Goal: Task Accomplishment & Management: Use online tool/utility

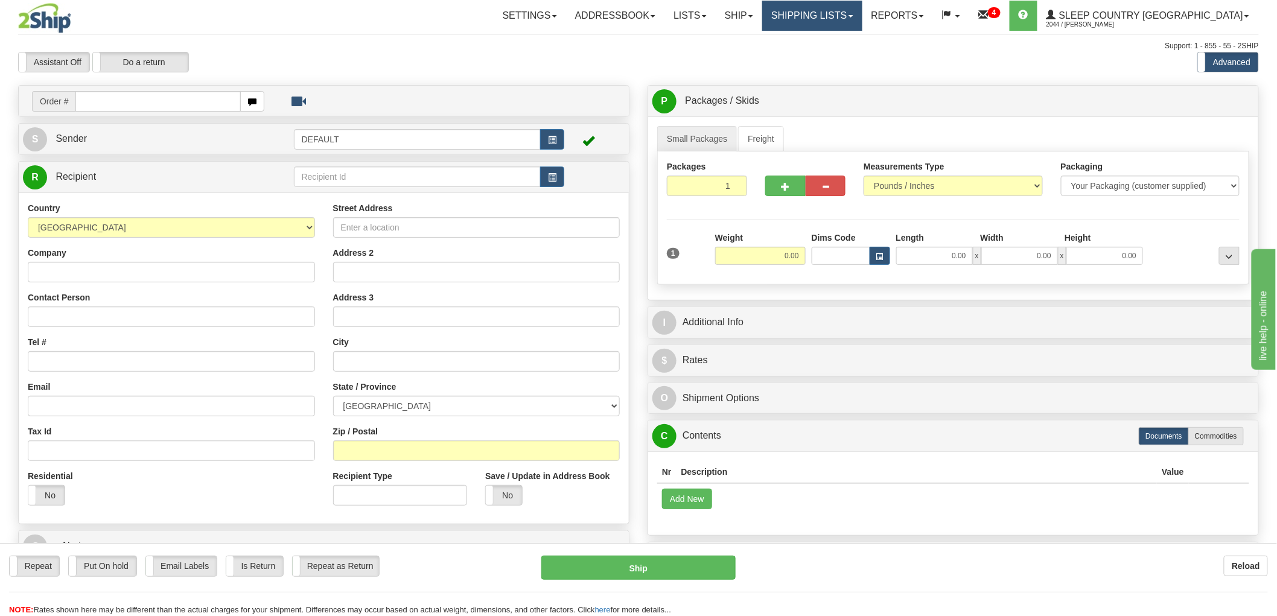
click at [854, 21] on link "Shipping lists" at bounding box center [812, 16] width 100 height 30
click at [850, 53] on span "Search Shipment History" at bounding box center [803, 58] width 94 height 10
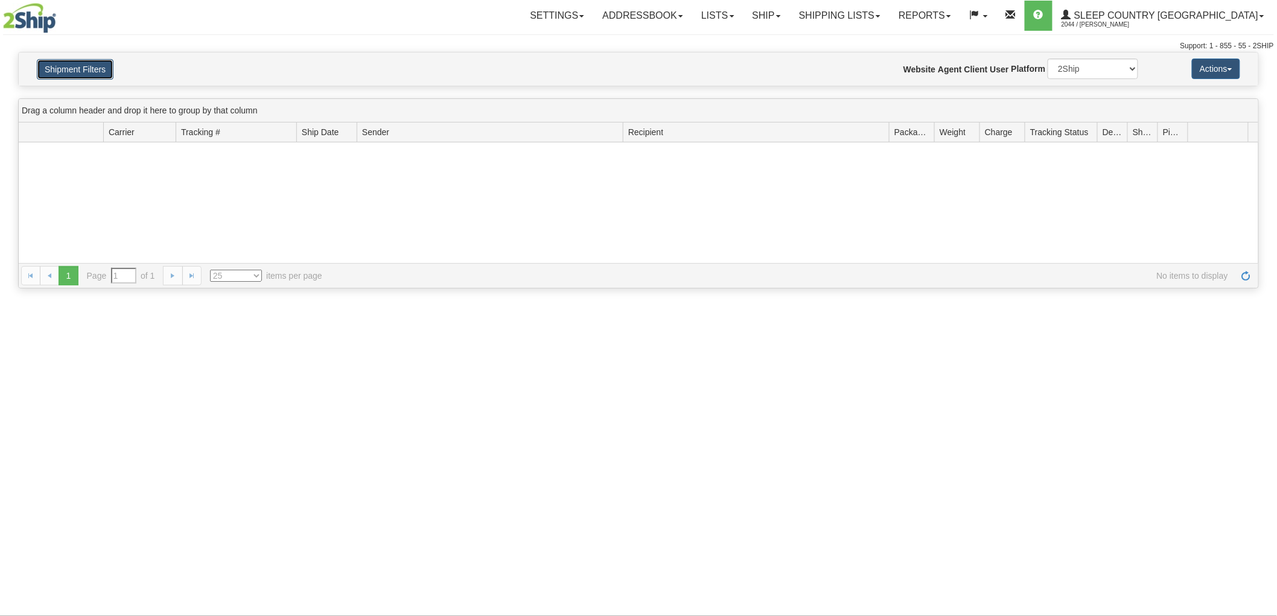
click at [76, 70] on button "Shipment Filters" at bounding box center [75, 69] width 77 height 21
click at [79, 69] on button "Shipment Filters" at bounding box center [75, 69] width 77 height 21
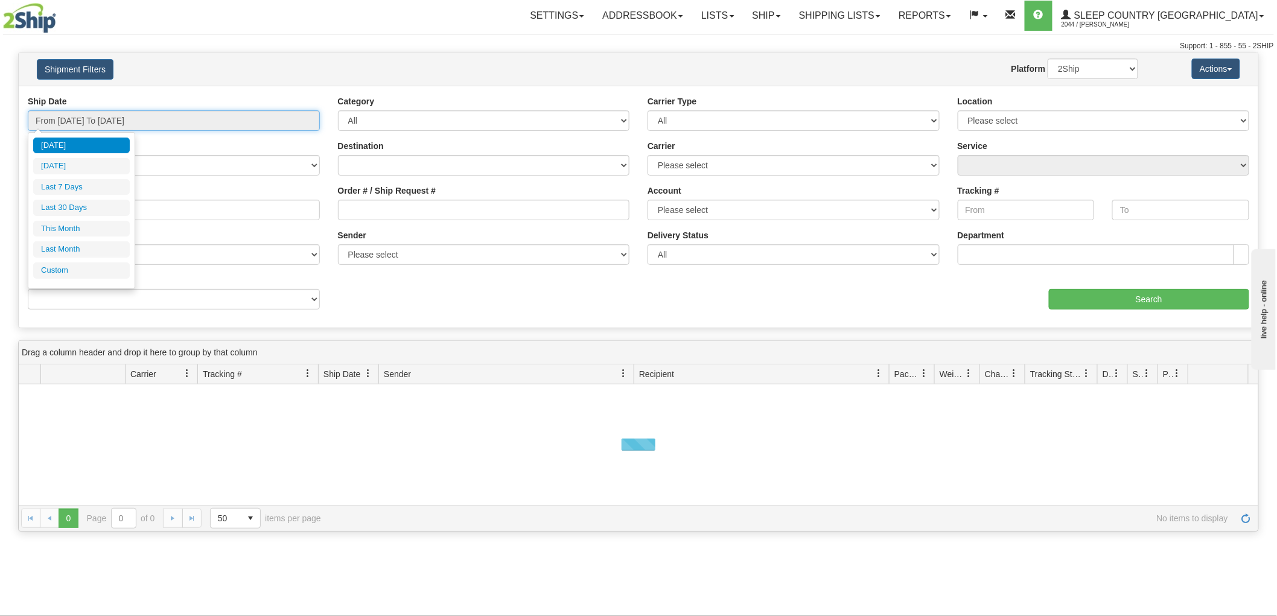
click at [82, 124] on input "From 09/04/2025 To 09/05/2025" at bounding box center [174, 120] width 292 height 21
click at [85, 202] on li "Last 30 Days" at bounding box center [81, 208] width 97 height 16
type input "From 08/07/2025 To 09/05/2025"
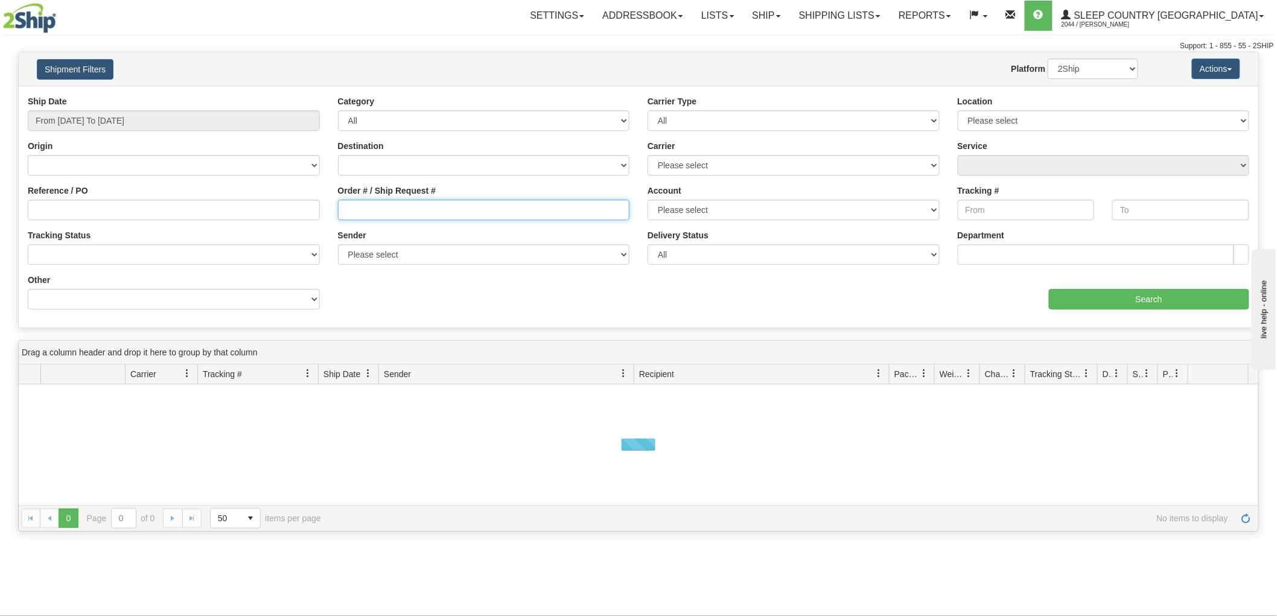
click at [421, 220] on input "Order # / Ship Request #" at bounding box center [484, 210] width 292 height 21
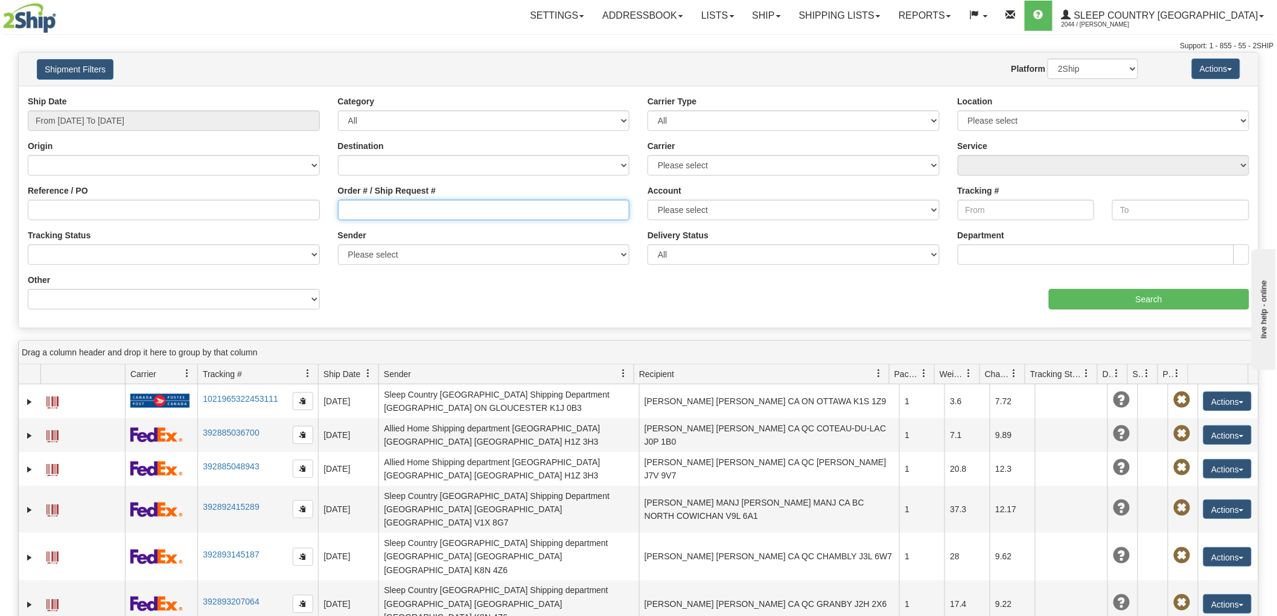
paste input "9007I049482"
type input "9007I049482"
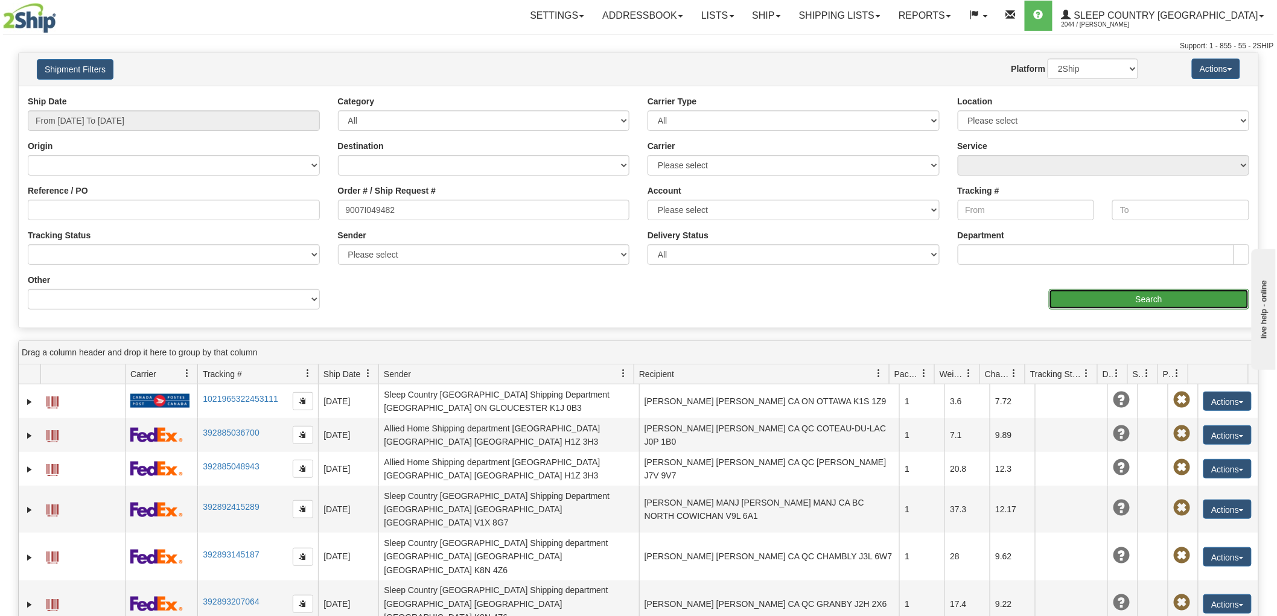
click at [1076, 299] on input "Search" at bounding box center [1149, 299] width 200 height 21
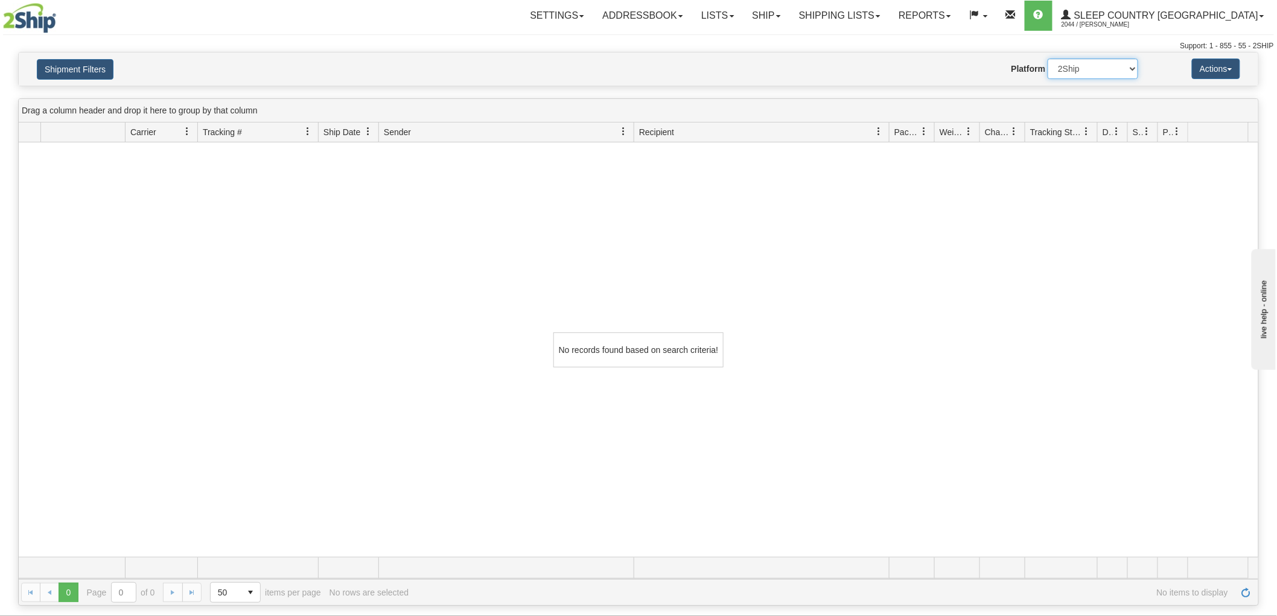
drag, startPoint x: 1109, startPoint y: 63, endPoint x: 1109, endPoint y: 77, distance: 14.5
click at [1109, 63] on select "2Ship Imported" at bounding box center [1093, 69] width 91 height 21
select select "1"
click at [1048, 59] on select "2Ship Imported" at bounding box center [1093, 69] width 91 height 21
click at [97, 71] on button "Shipment Filters" at bounding box center [75, 69] width 77 height 21
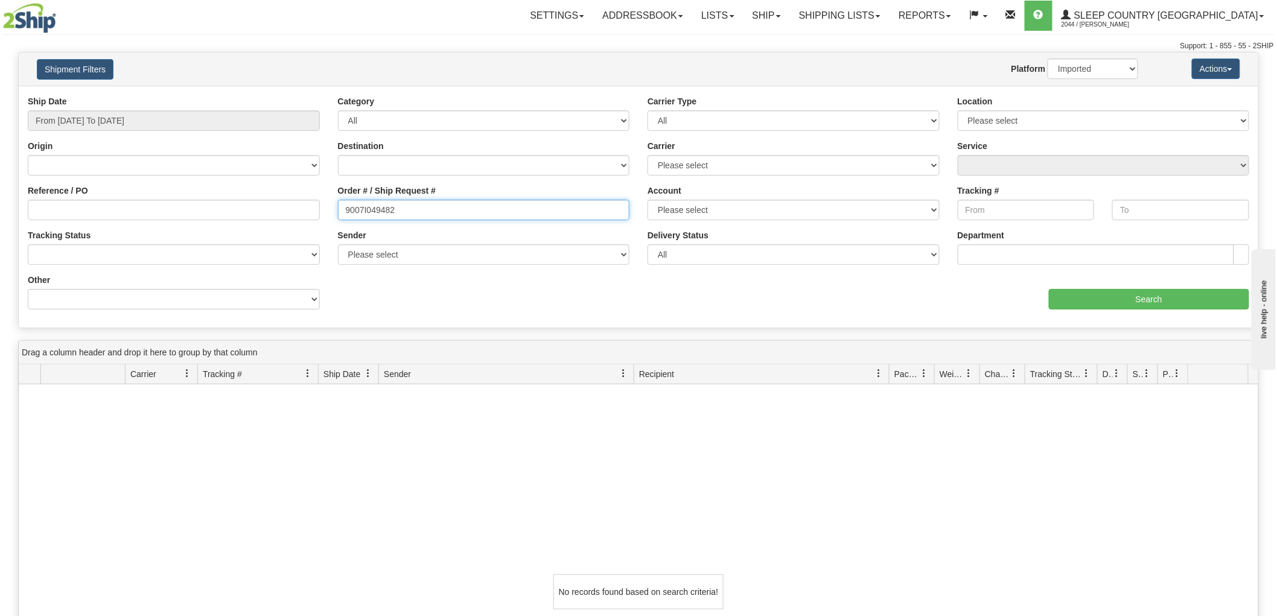
drag, startPoint x: 273, startPoint y: 197, endPoint x: 266, endPoint y: 197, distance: 7.2
click at [267, 95] on div "Reference / PO Order # / Ship Request # 9007I049482 Account Please select Canad…" at bounding box center [639, 95] width 1240 height 0
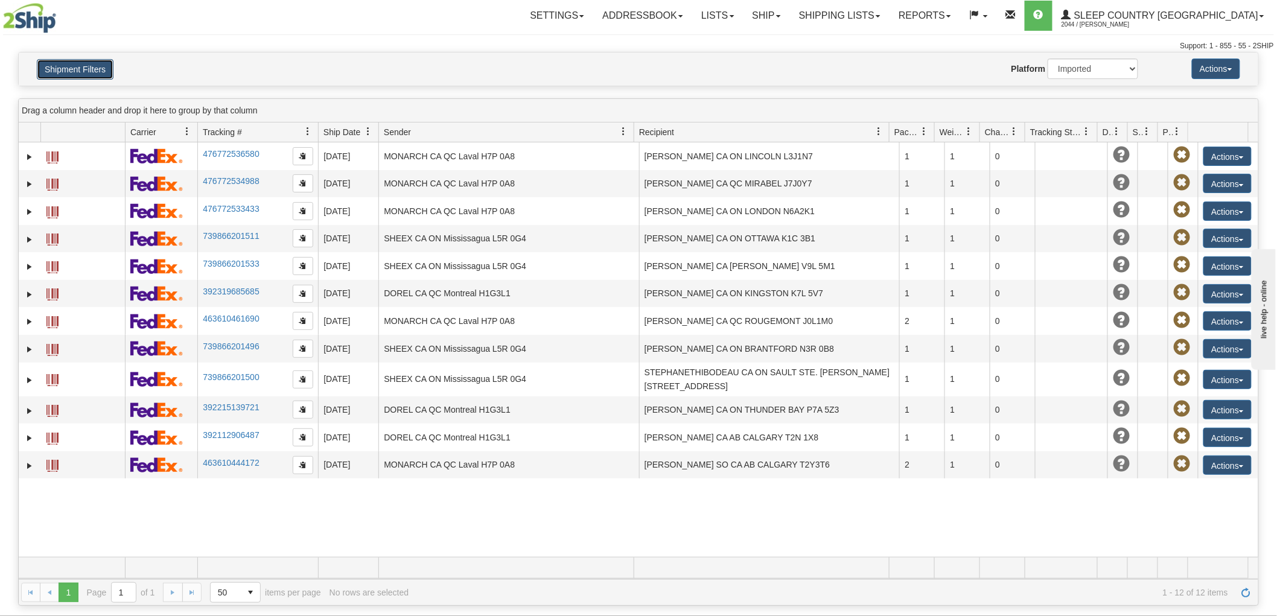
click at [76, 77] on button "Shipment Filters" at bounding box center [75, 69] width 77 height 21
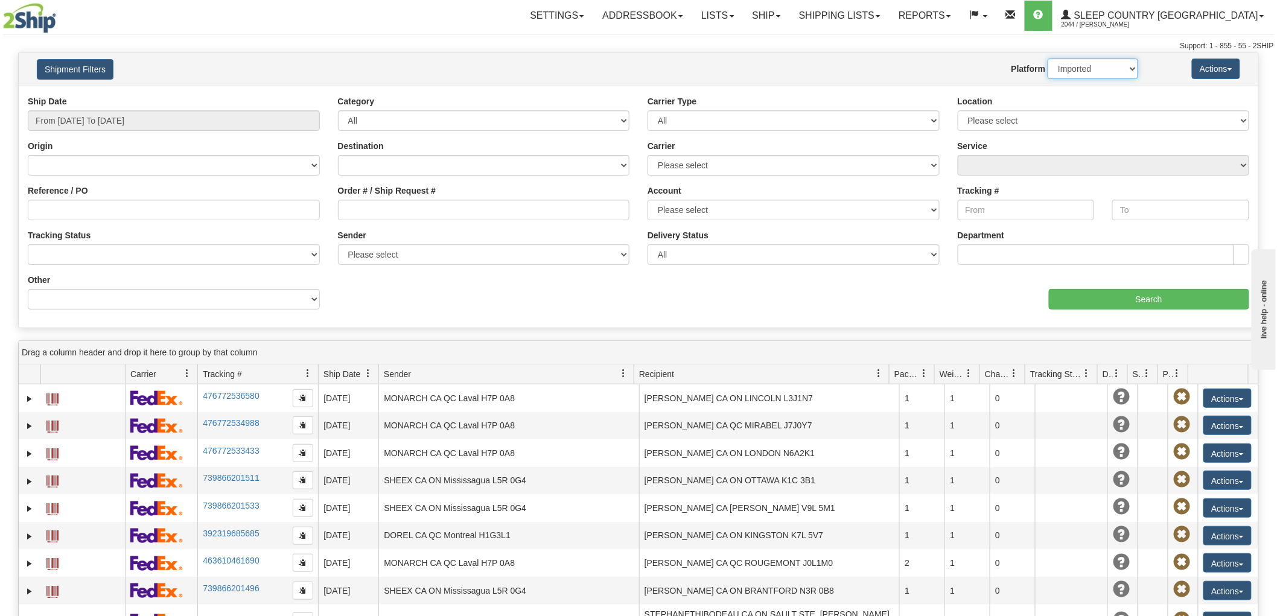
click at [1066, 71] on select "2Ship Imported" at bounding box center [1093, 69] width 91 height 21
select select "0"
click at [1048, 59] on select "2Ship Imported" at bounding box center [1093, 69] width 91 height 21
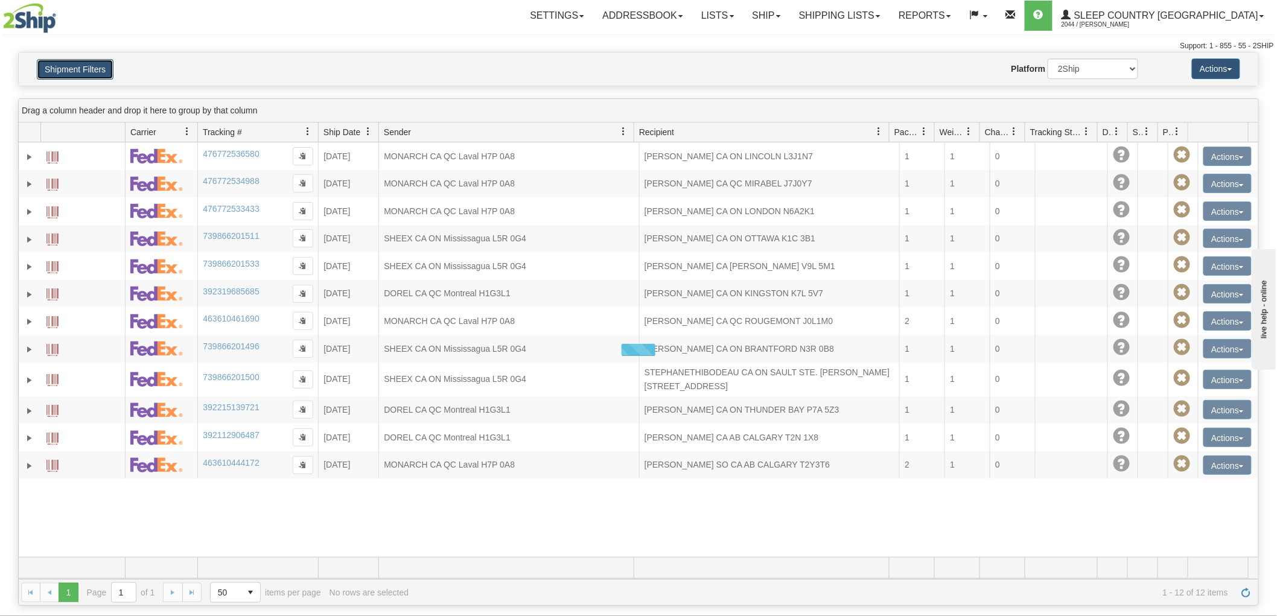
click at [92, 71] on button "Shipment Filters" at bounding box center [75, 69] width 77 height 21
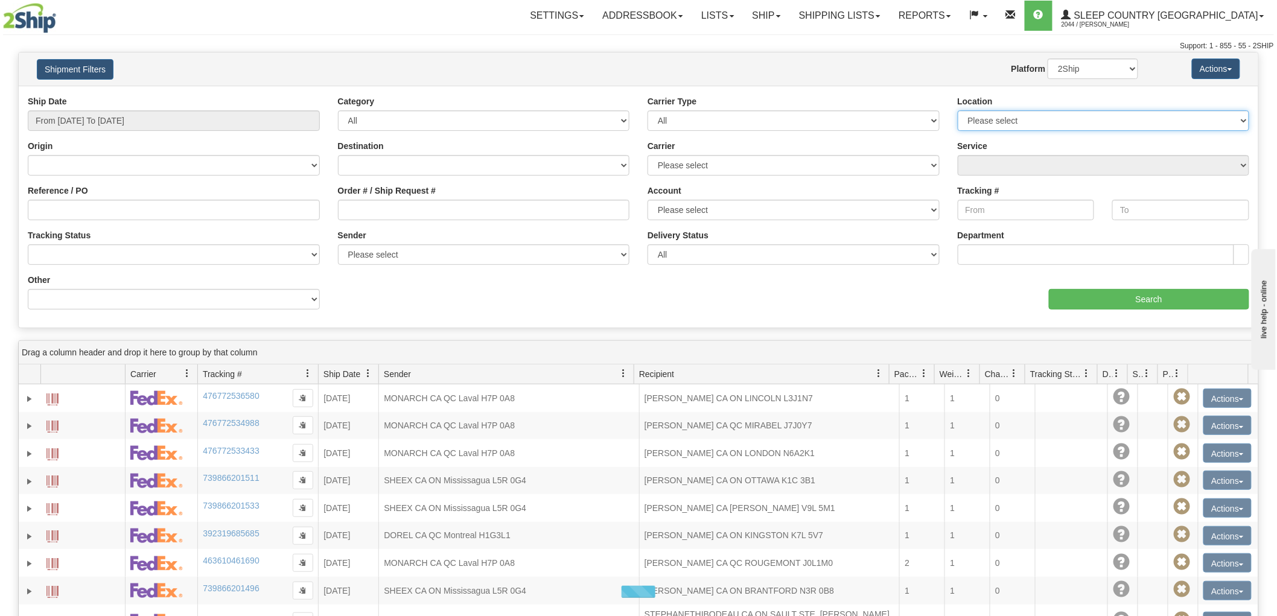
click at [1094, 122] on select "Please select Old Toronto DC 921 922 93 94 97 390 915 916 98 902 95 96 90 91 92…" at bounding box center [1104, 120] width 292 height 21
click at [958, 110] on select "Please select Old Toronto DC 921 922 93 94 97 390 915 916 98 902 95 96 90 91 92…" at bounding box center [1104, 120] width 292 height 21
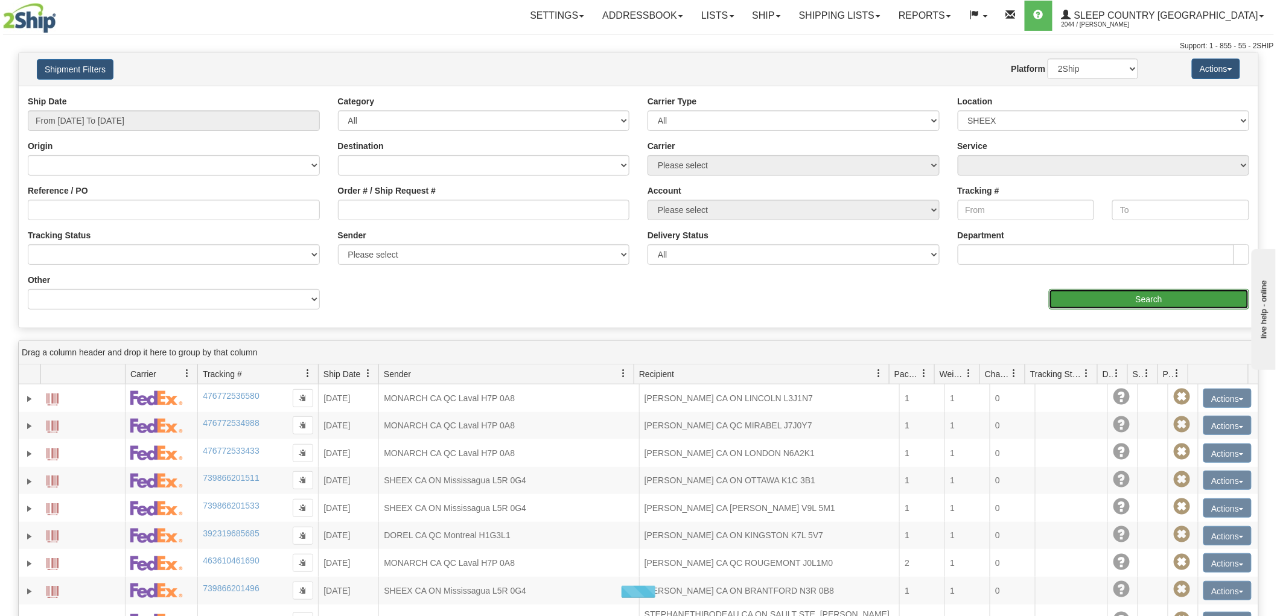
click at [1120, 304] on input "Search" at bounding box center [1149, 299] width 200 height 21
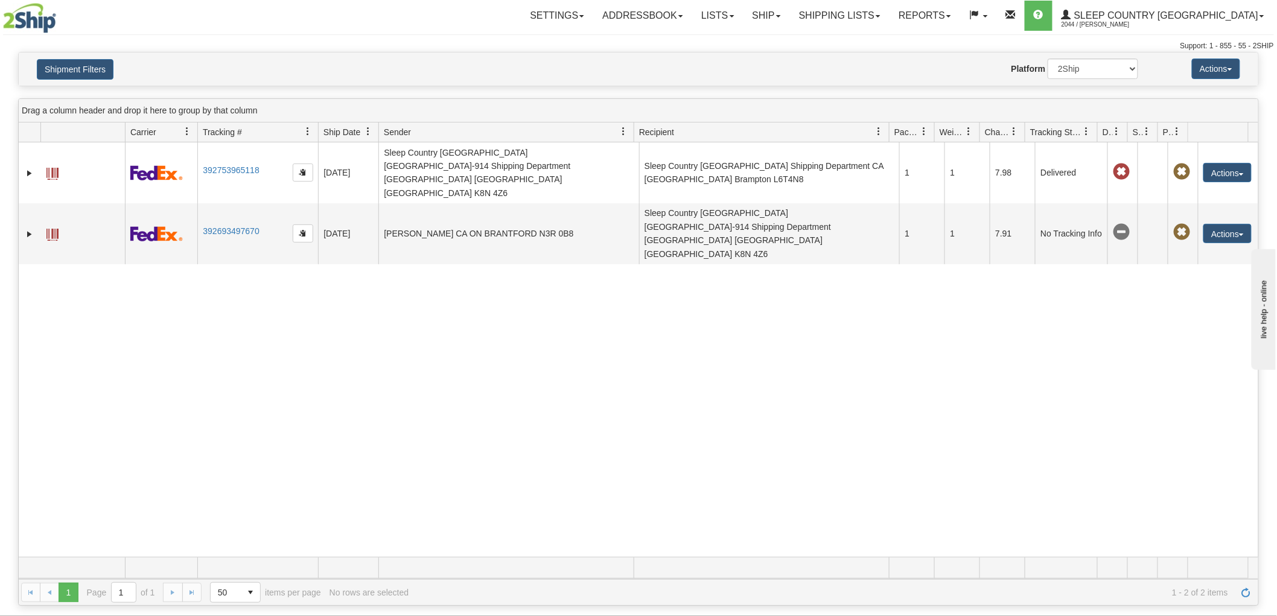
click at [251, 400] on div "31557214 2044 392753965118 09/02/2025 09/02/2025 11:55:35 AM Sleep Country Cana…" at bounding box center [639, 349] width 1240 height 415
click at [199, 348] on div "31557214 2044 392753965118 09/02/2025 09/02/2025 11:55:35 AM Sleep Country Cana…" at bounding box center [639, 349] width 1240 height 415
click at [87, 71] on button "Shipment Filters" at bounding box center [75, 69] width 77 height 21
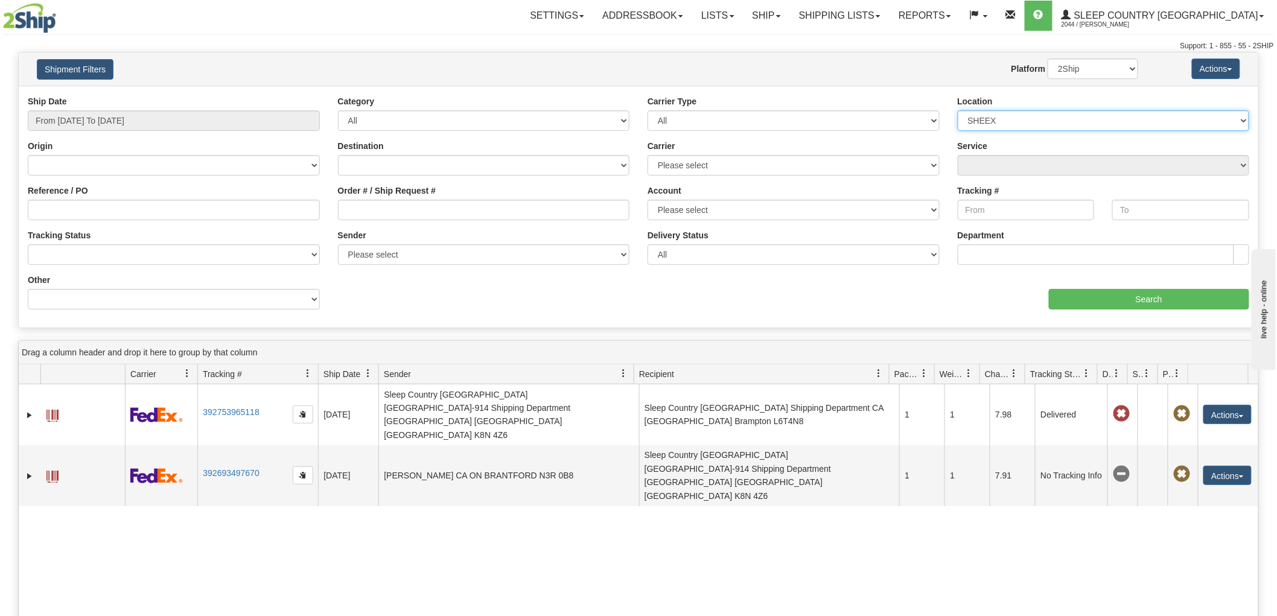
click at [988, 122] on select "Please select Old Toronto DC 921 922 93 94 97 390 915 916 98 902 95 96 90 91 92…" at bounding box center [1104, 120] width 292 height 21
select select "6824"
click at [958, 110] on select "Please select Old Toronto DC 921 922 93 94 97 390 915 916 98 902 95 96 90 91 92…" at bounding box center [1104, 120] width 292 height 21
click at [1076, 292] on input "Search" at bounding box center [1149, 299] width 200 height 21
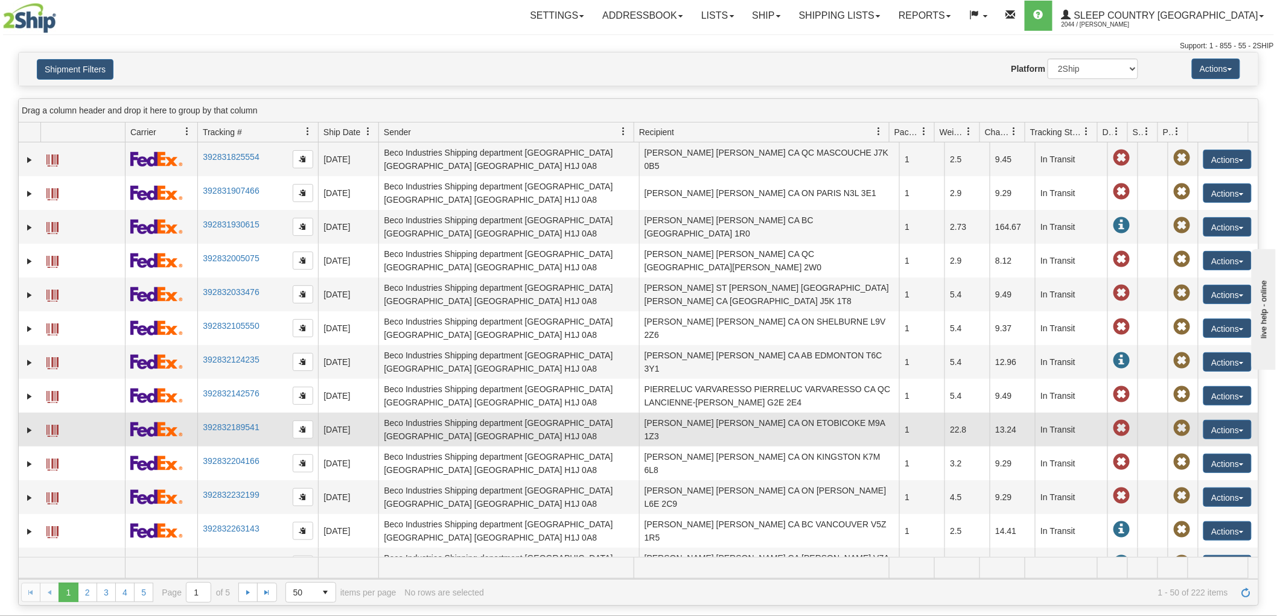
scroll to position [67, 0]
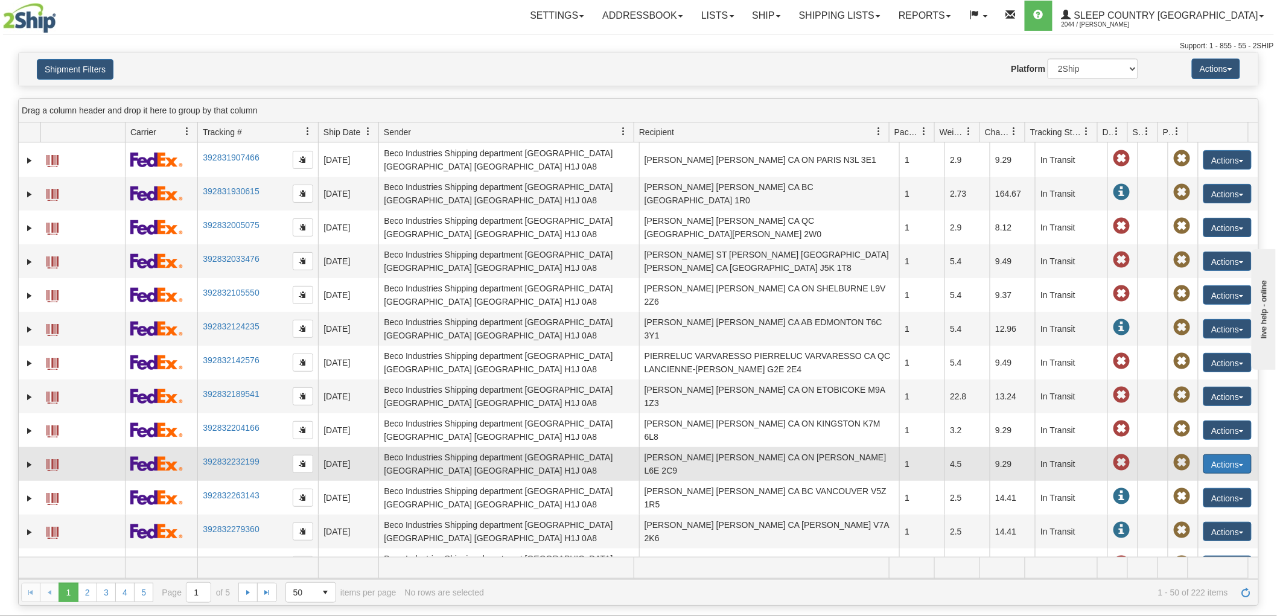
click at [1216, 455] on button "Actions" at bounding box center [1228, 464] width 48 height 19
click at [1172, 494] on link "Return" at bounding box center [1203, 502] width 97 height 16
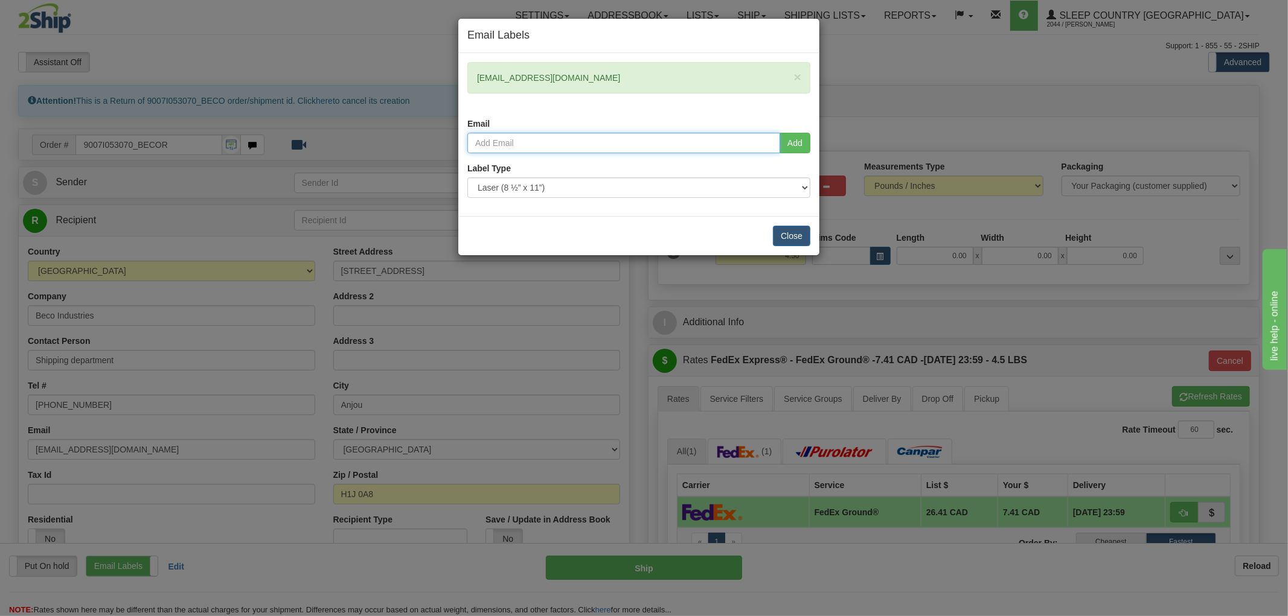
click at [522, 136] on input "email" at bounding box center [623, 143] width 313 height 21
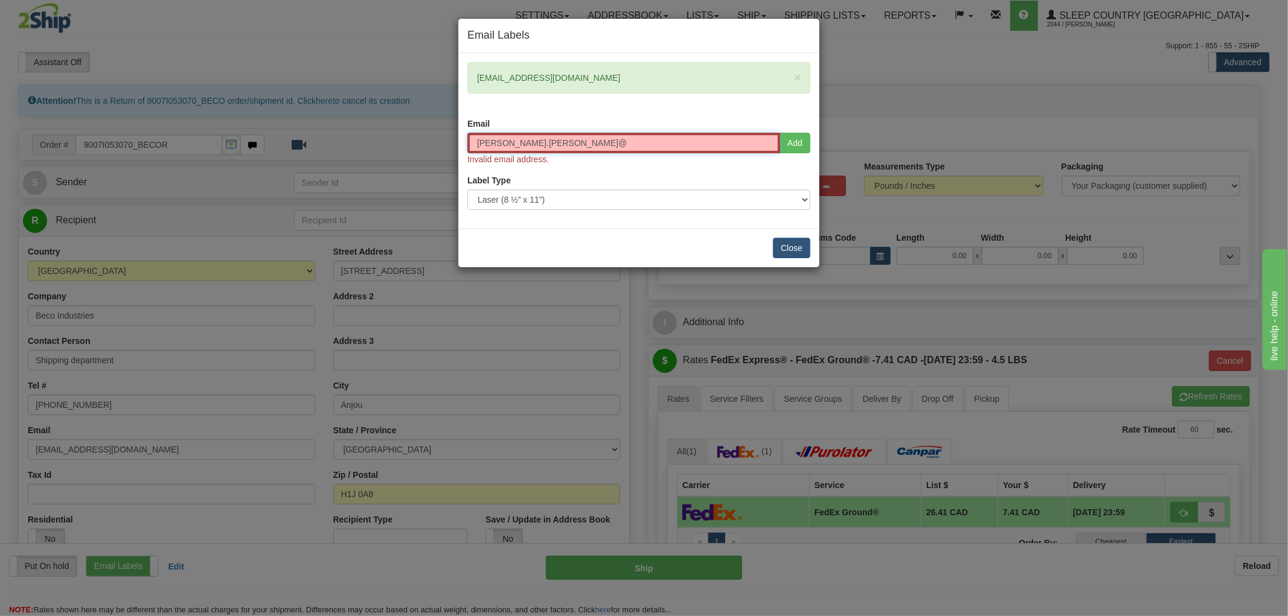
click at [530, 148] on input "lisa.fedele@" at bounding box center [623, 143] width 313 height 21
drag, startPoint x: 532, startPoint y: 143, endPoint x: 437, endPoint y: 141, distance: 95.4
click at [437, 141] on div "Email Labels × farazrx@gmail.com Email lisa.fedele@ Add Invalid email address. …" at bounding box center [644, 308] width 1288 height 616
paste input "sleepcountry.ca"
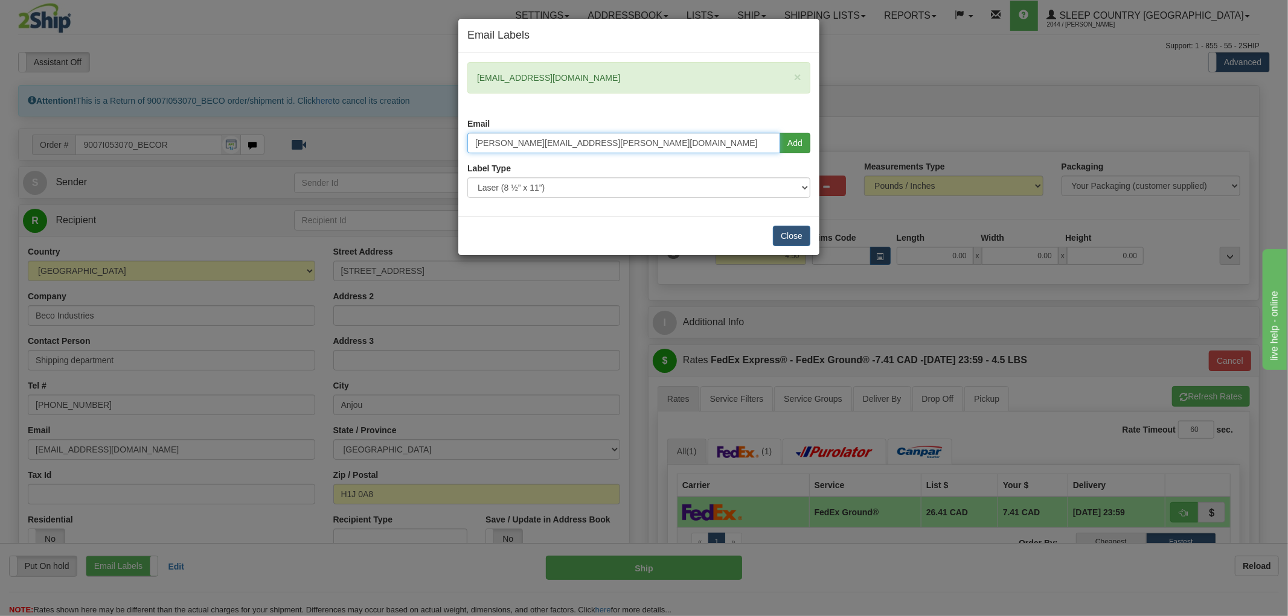
type input "lisa.fedele@sleepcountry.ca"
click at [794, 143] on button "Add" at bounding box center [794, 143] width 31 height 21
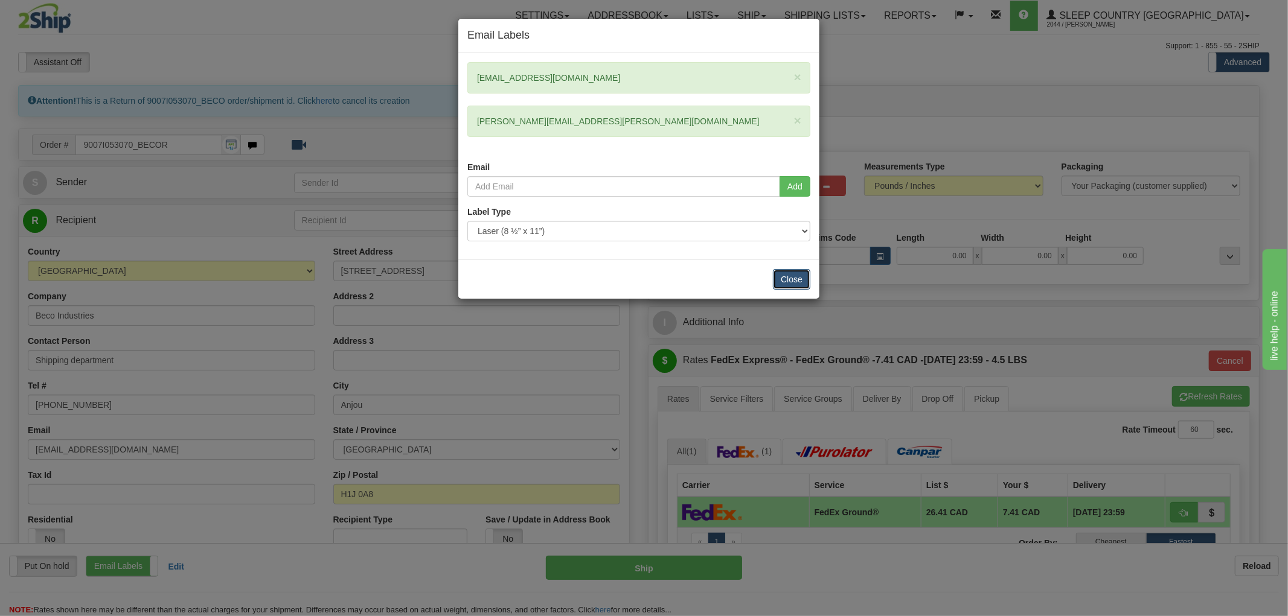
click at [788, 278] on button "Close" at bounding box center [791, 279] width 37 height 21
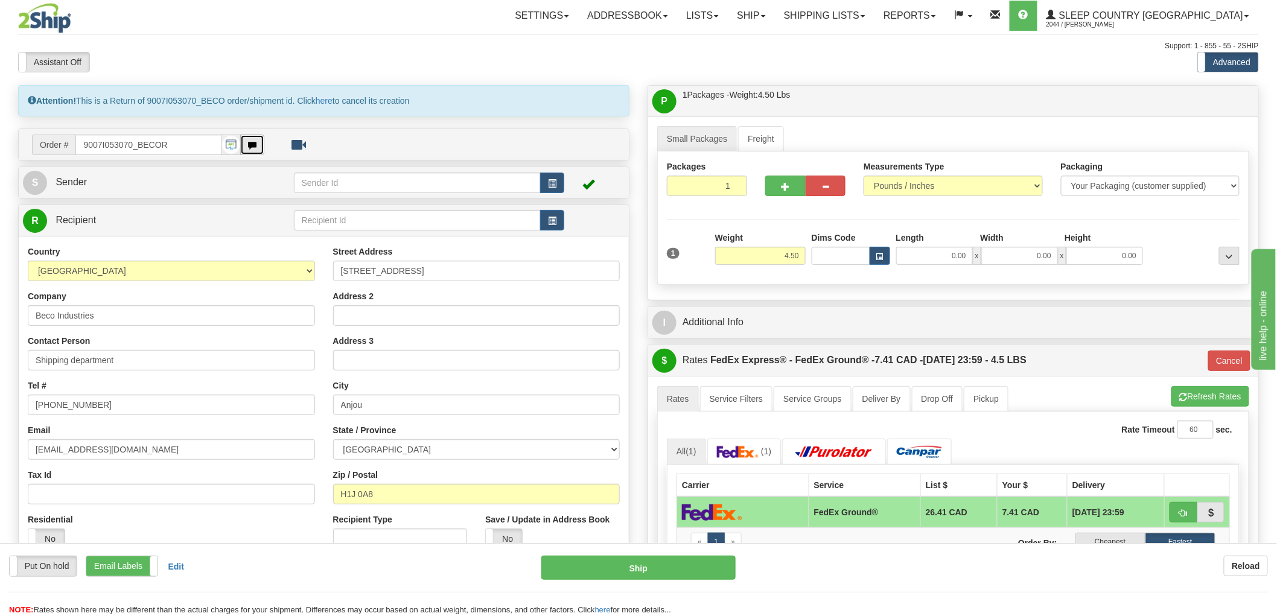
click at [257, 147] on button "button" at bounding box center [252, 145] width 24 height 21
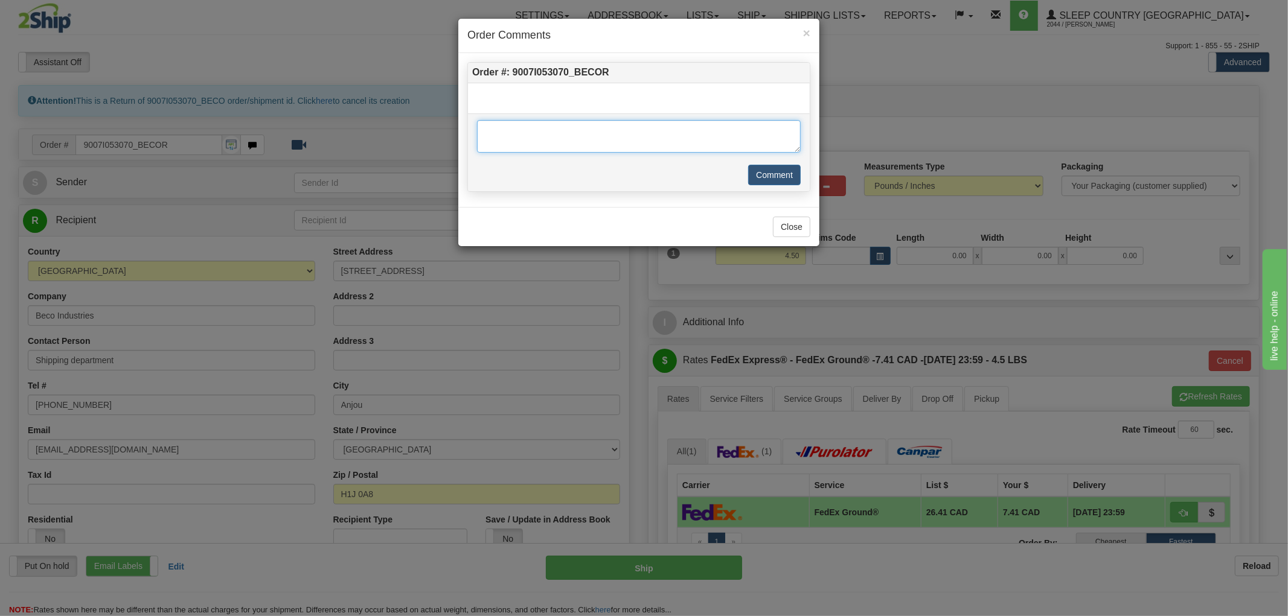
click at [577, 135] on textarea at bounding box center [639, 136] width 324 height 33
type textarea "95 - cu recvd wrong color, should be blue not grey"
click at [758, 176] on button "Comment" at bounding box center [774, 175] width 53 height 21
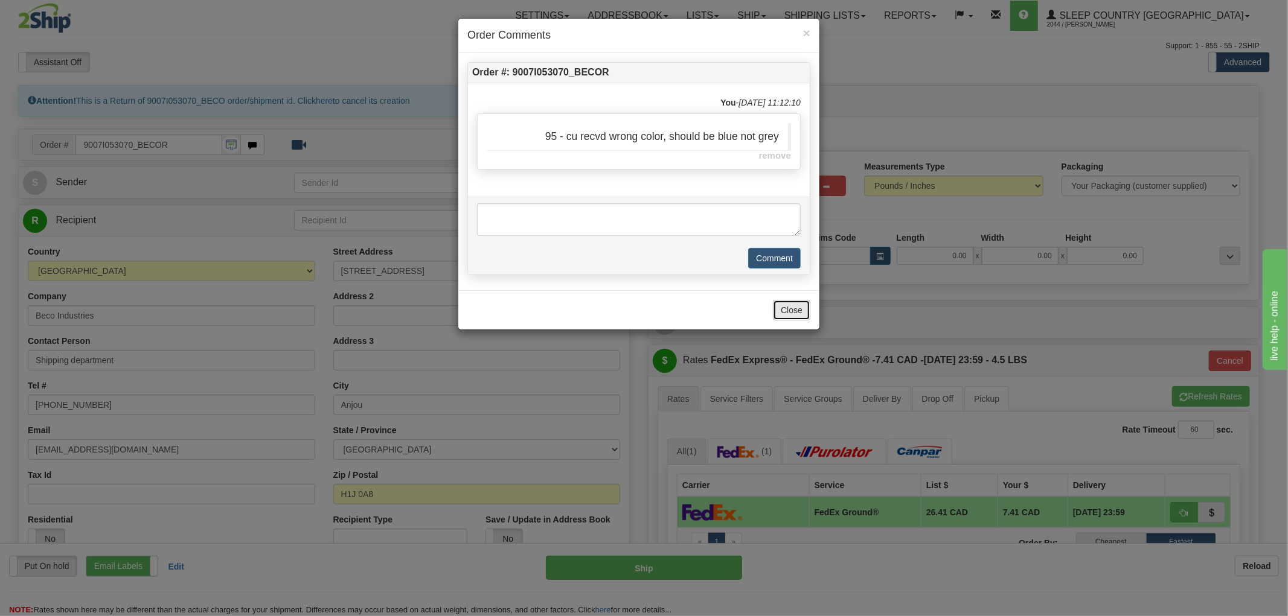
click at [787, 306] on button "Close" at bounding box center [791, 310] width 37 height 21
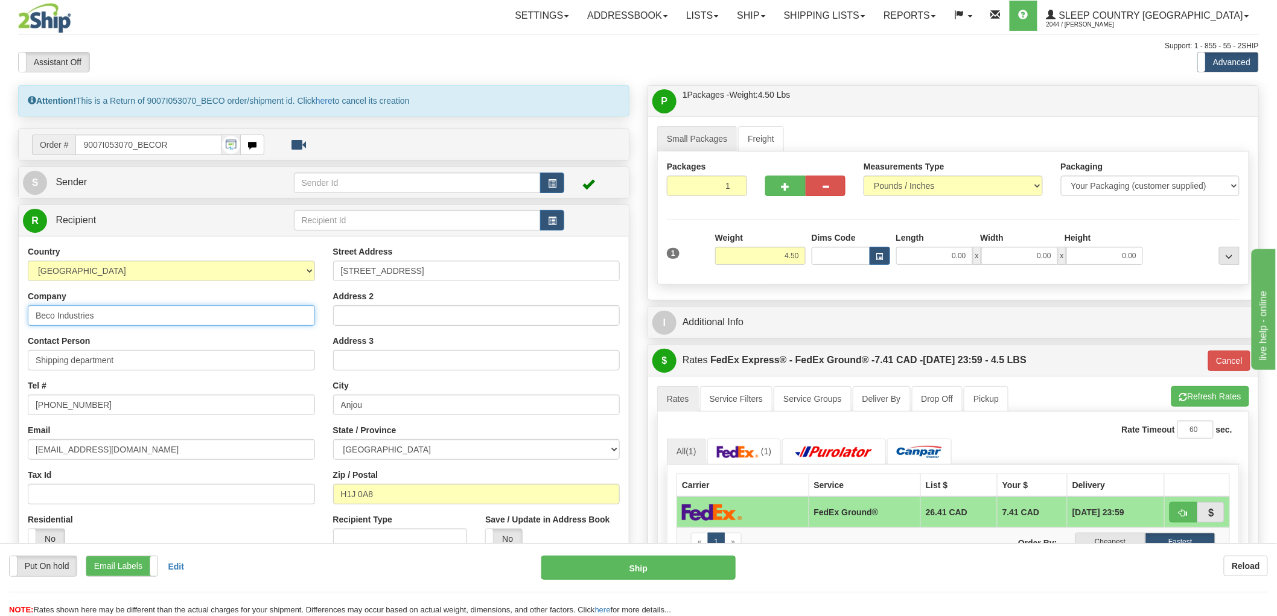
click at [151, 316] on input "Beco Industries" at bounding box center [171, 315] width 287 height 21
drag, startPoint x: 17, startPoint y: 316, endPoint x: 8, endPoint y: 316, distance: 9.1
click at [8, 316] on div "Toggle navigation Settings Shipping Preferences Fields Preferences New" at bounding box center [638, 463] width 1277 height 927
type input "SCC"
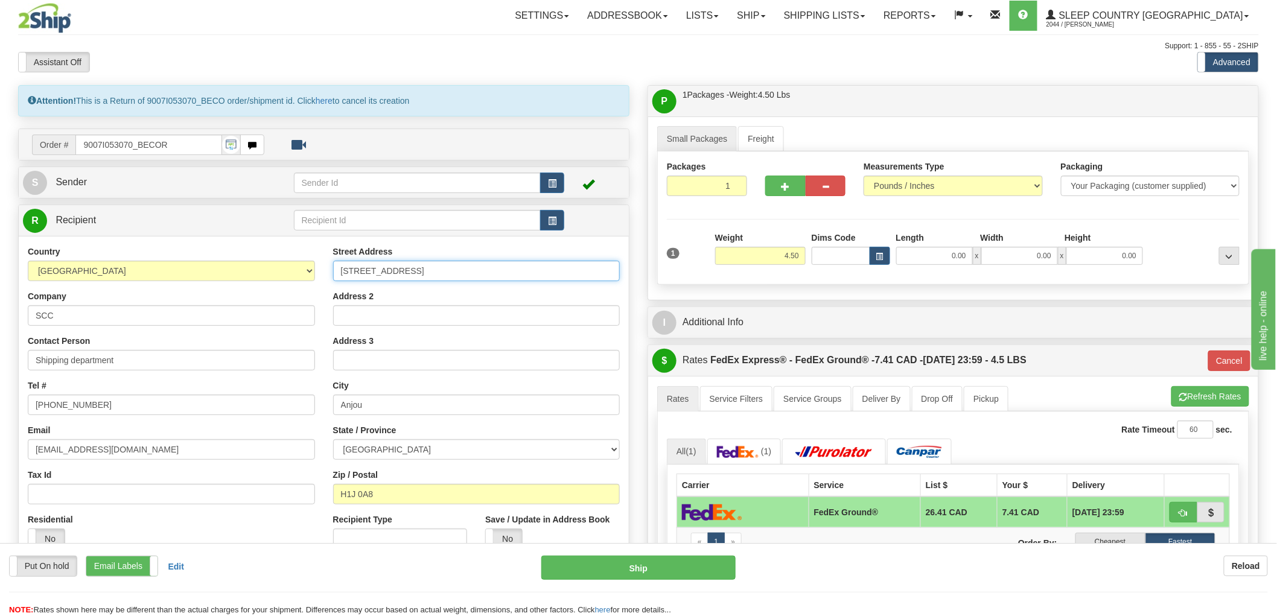
click at [415, 276] on input "7720 Larrey street" at bounding box center [476, 271] width 287 height 21
drag, startPoint x: 435, startPoint y: 278, endPoint x: 255, endPoint y: 278, distance: 179.9
click at [255, 278] on div "Country AFGHANISTAN ALAND ISLANDS ALBANIA ALGERIA AMERICAN SAMOA ANDORRA ANGOLA…" at bounding box center [324, 402] width 610 height 313
paste input "520 COLLEGE ST EAST BELLEVILLE K8N 4Z6"
type input "520 COLLEGE ST EAST BELLEVILLE K8N 4Z6"
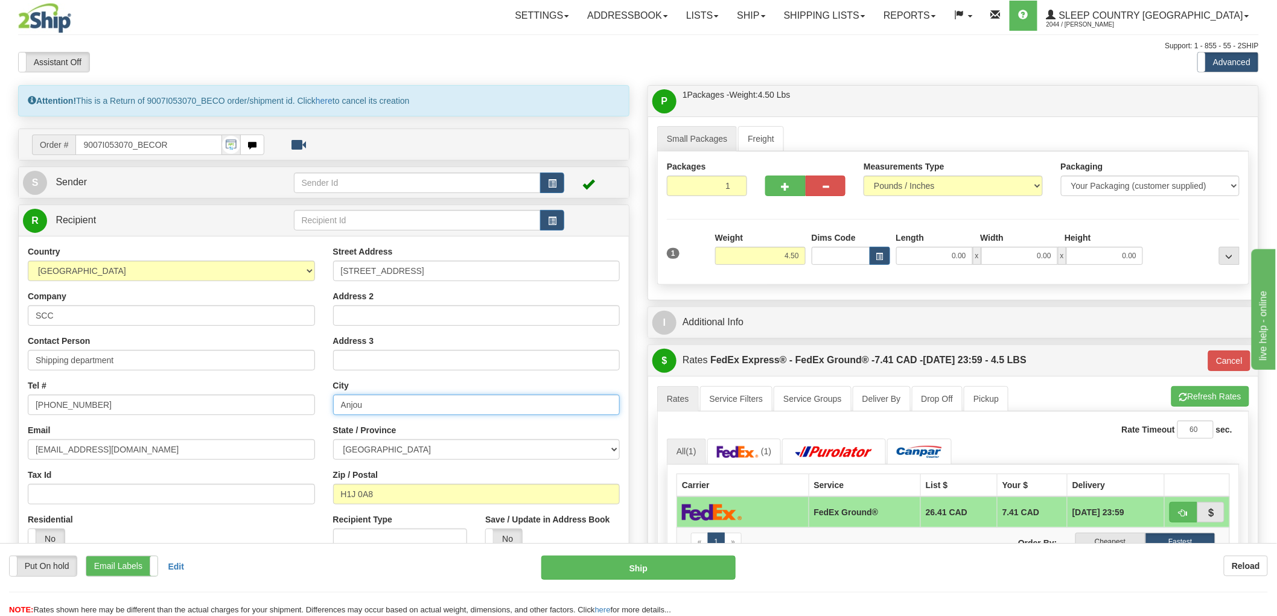
drag, startPoint x: 379, startPoint y: 407, endPoint x: 336, endPoint y: 400, distance: 44.0
click at [336, 400] on input "Anjou" at bounding box center [476, 405] width 287 height 21
type input "BELLEVILLE"
select select "ON"
type input "K8N 4Z6"
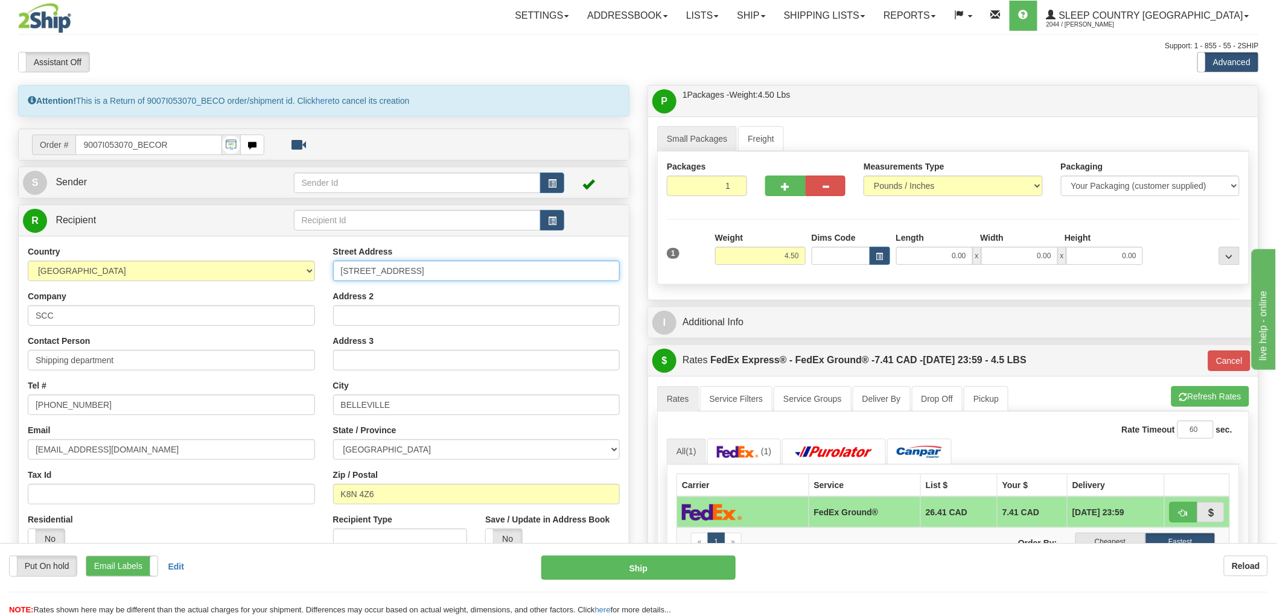
click at [438, 280] on input "520 COLLEGE ST EAST BELLEVILLE K8N 4Z6" at bounding box center [476, 271] width 287 height 21
type input "92"
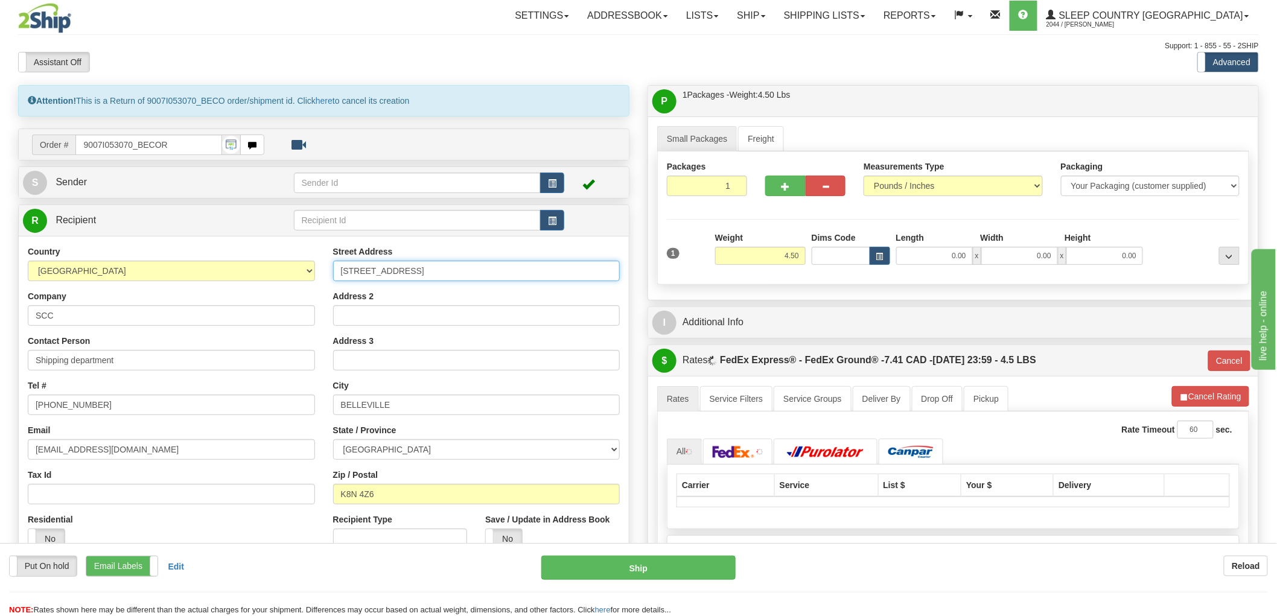
drag, startPoint x: 438, startPoint y: 274, endPoint x: 592, endPoint y: 281, distance: 154.1
click at [590, 280] on input "520 COLLEGE ST EAST BELLEVILLE K8N 4Z6" at bounding box center [476, 271] width 287 height 21
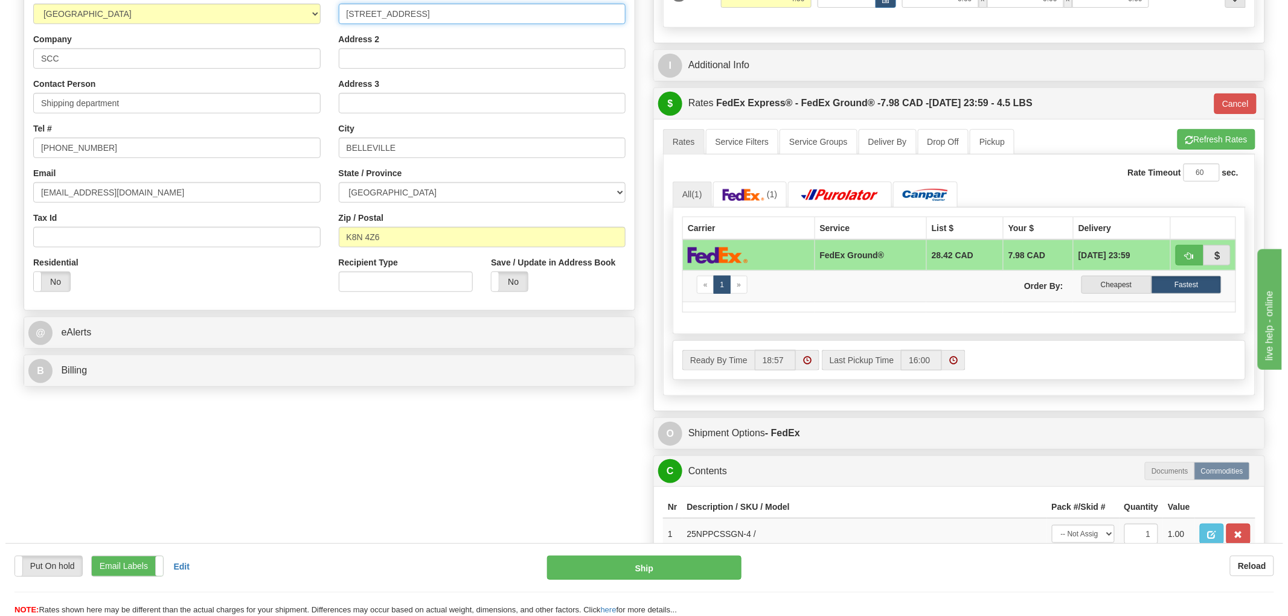
scroll to position [268, 0]
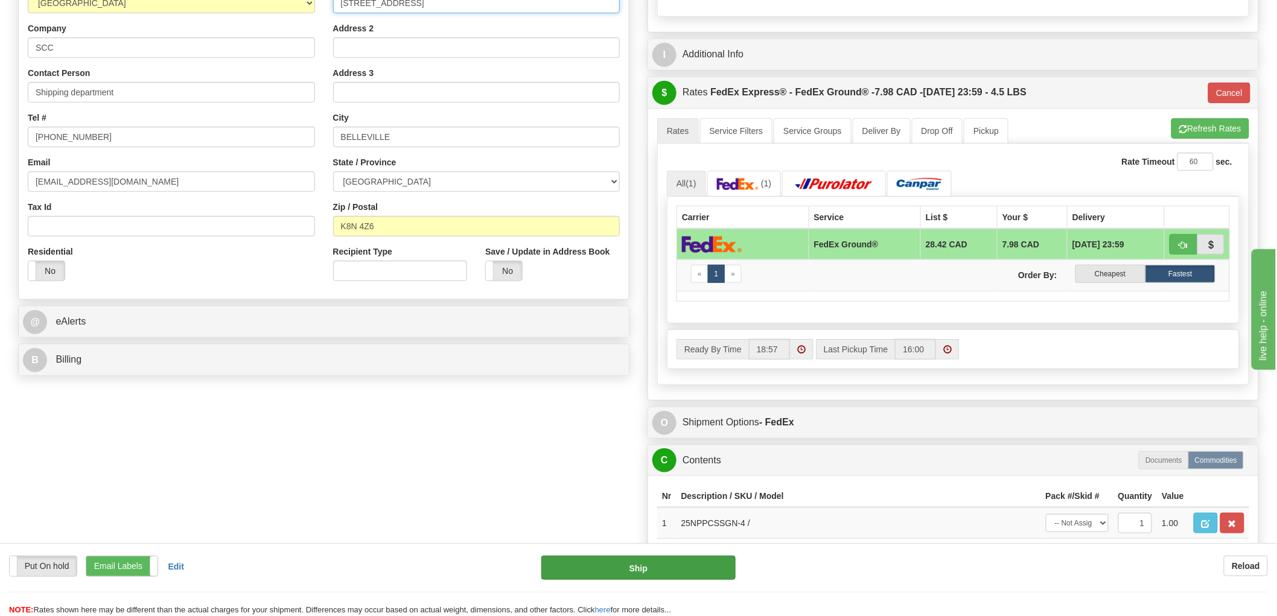
type input "520 COLLEGE ST EAST"
click at [605, 567] on button "Ship" at bounding box center [639, 568] width 195 height 24
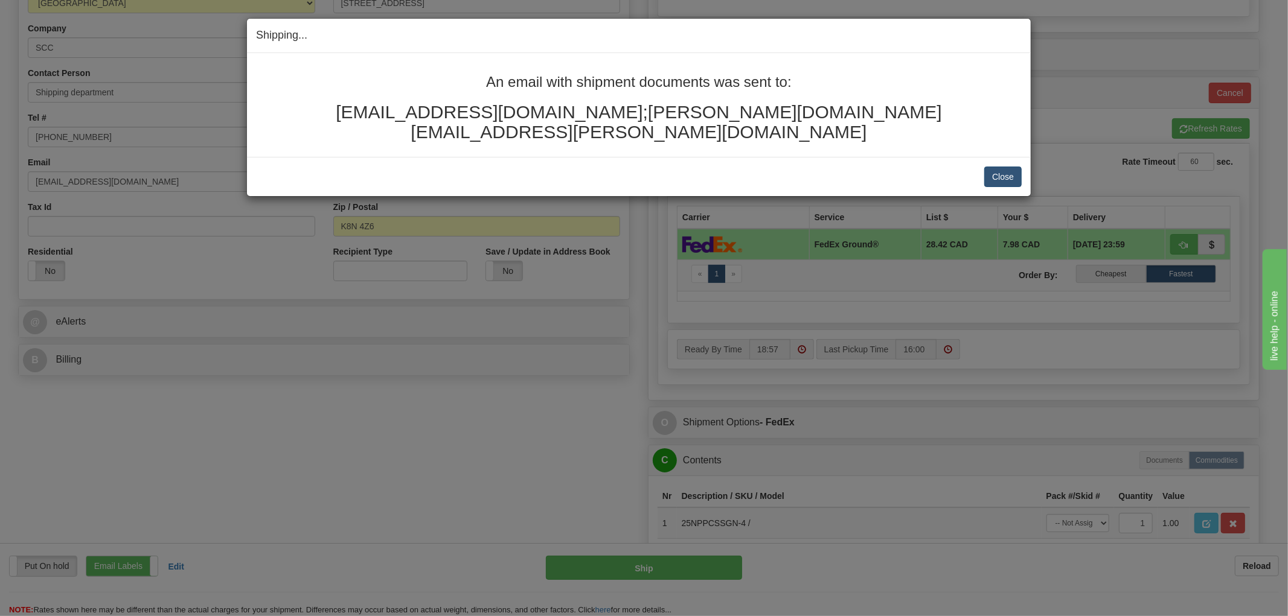
click at [1018, 157] on div "Close Cancel Cancel Shipment and Quit Pickup Quit Pickup ONLY" at bounding box center [639, 176] width 784 height 39
click at [1009, 167] on button "Close" at bounding box center [1002, 177] width 37 height 21
